Goal: Navigation & Orientation: Find specific page/section

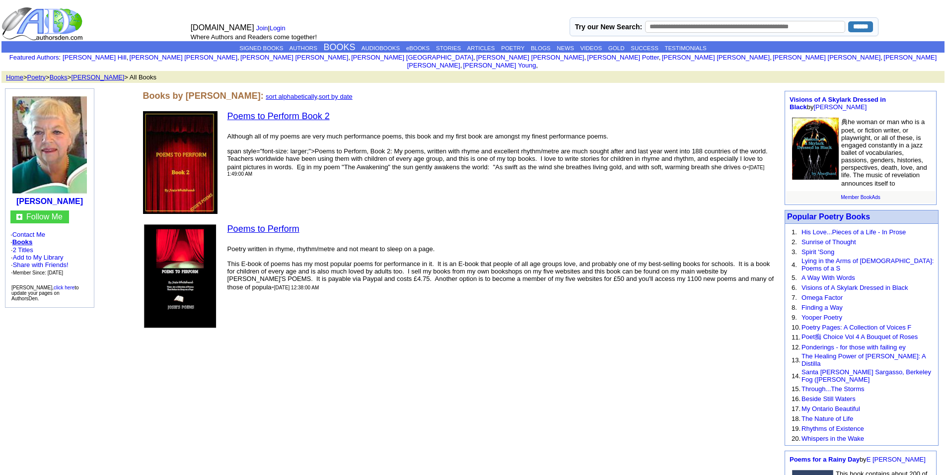
click at [186, 156] on img at bounding box center [180, 162] width 74 height 103
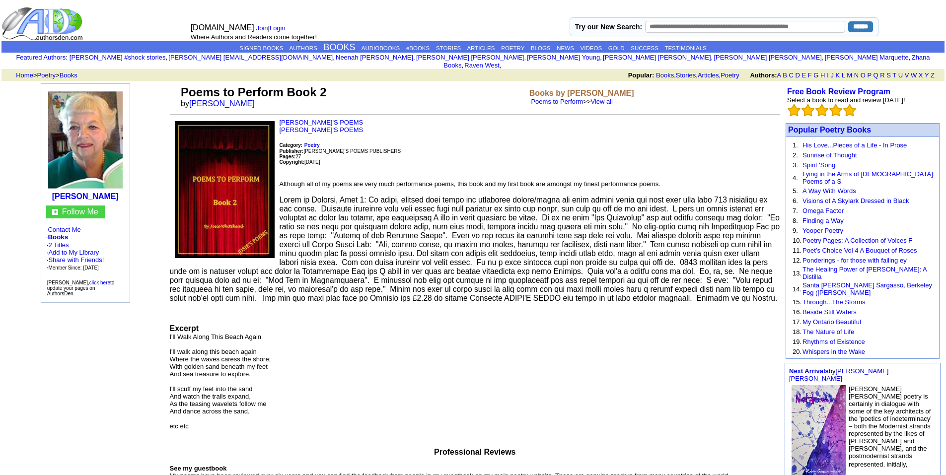
click at [207, 234] on img at bounding box center [225, 189] width 100 height 137
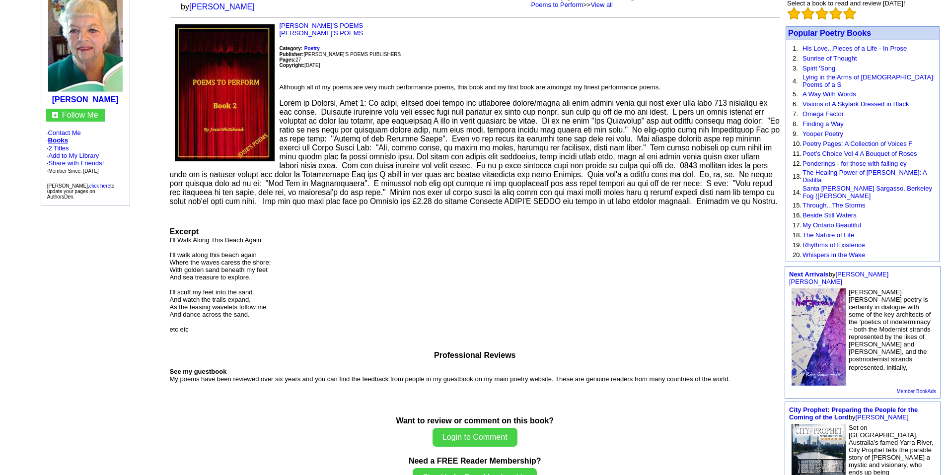
scroll to position [93, 0]
